Goal: Navigation & Orientation: Find specific page/section

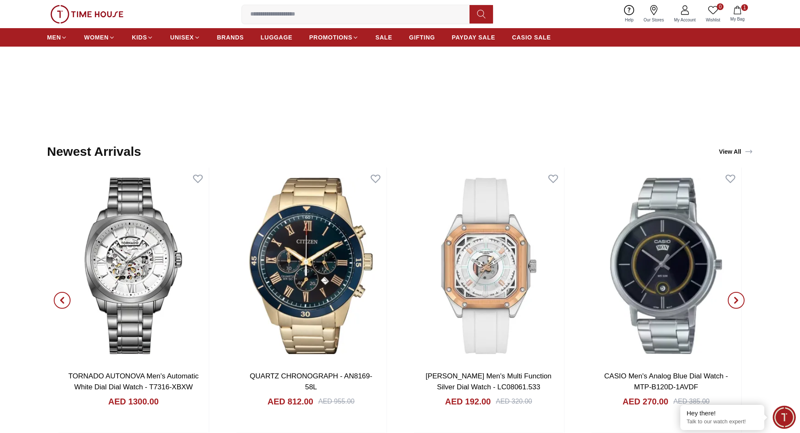
scroll to position [946, 0]
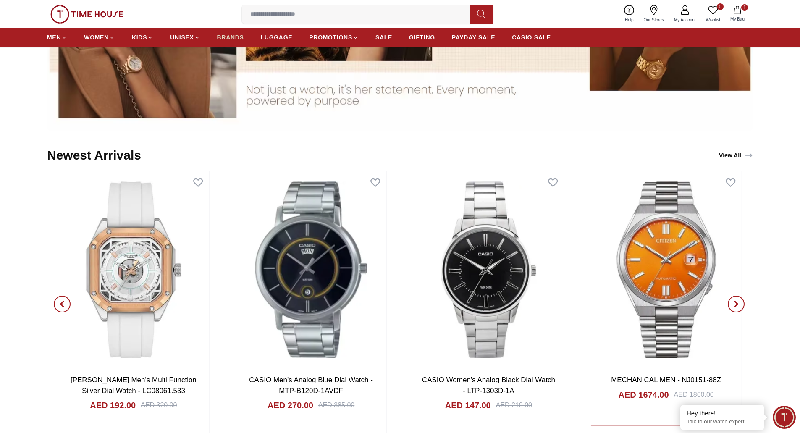
click at [236, 32] on link "BRANDS" at bounding box center [230, 37] width 27 height 15
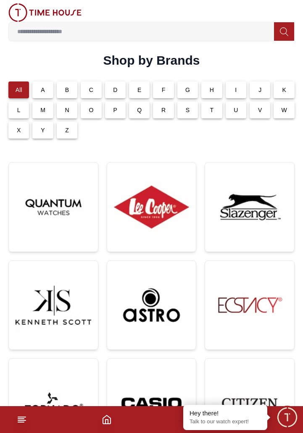
scroll to position [379, 0]
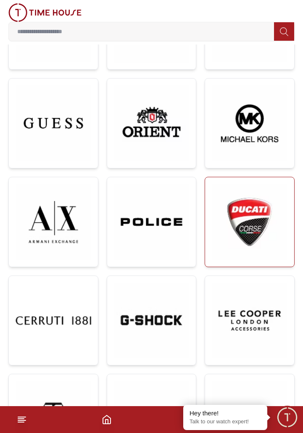
click at [259, 228] on img at bounding box center [250, 222] width 76 height 76
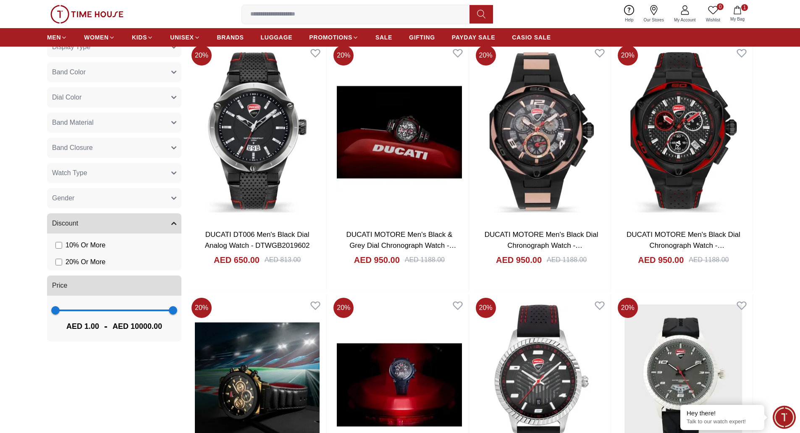
scroll to position [340, 0]
